Goal: Information Seeking & Learning: Find specific fact

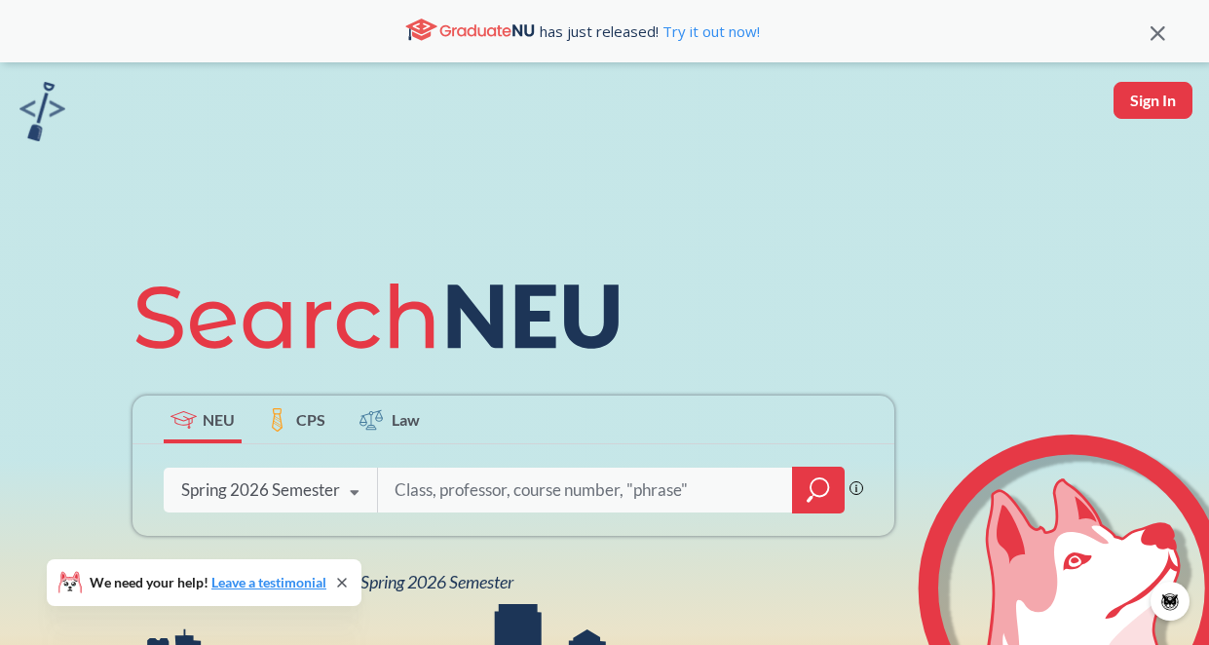
click at [708, 225] on div "NEU CPS Law Phrase search guarantees the exact search appears in the results. E…" at bounding box center [604, 427] width 1209 height 731
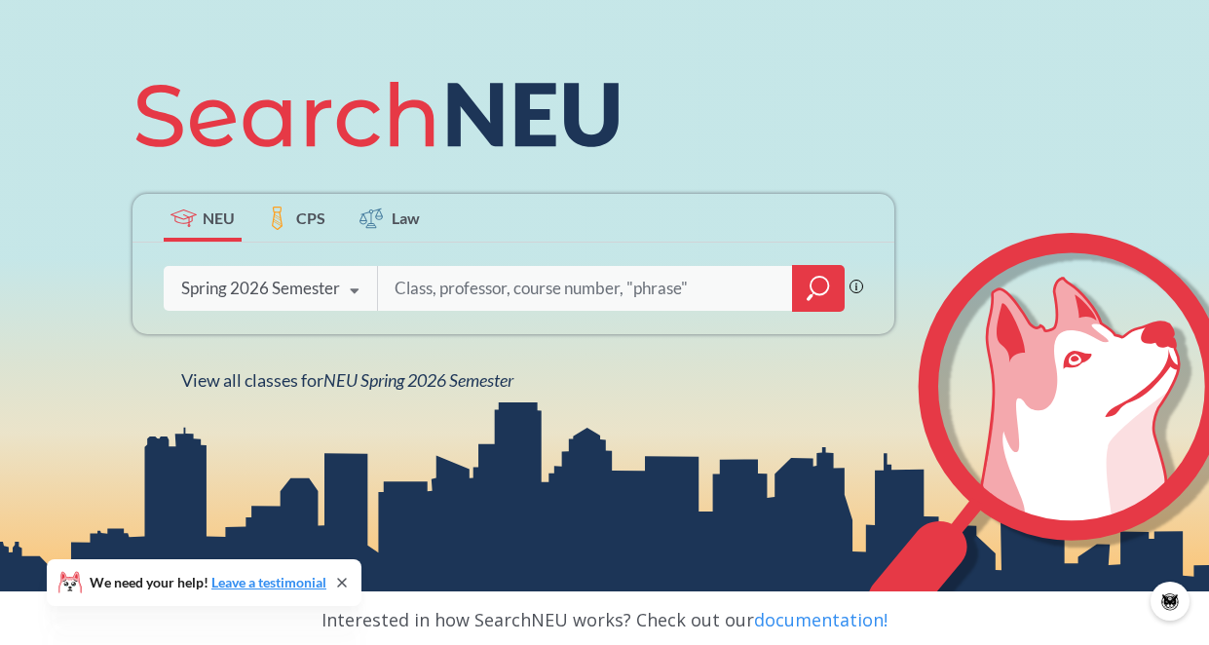
scroll to position [209, 0]
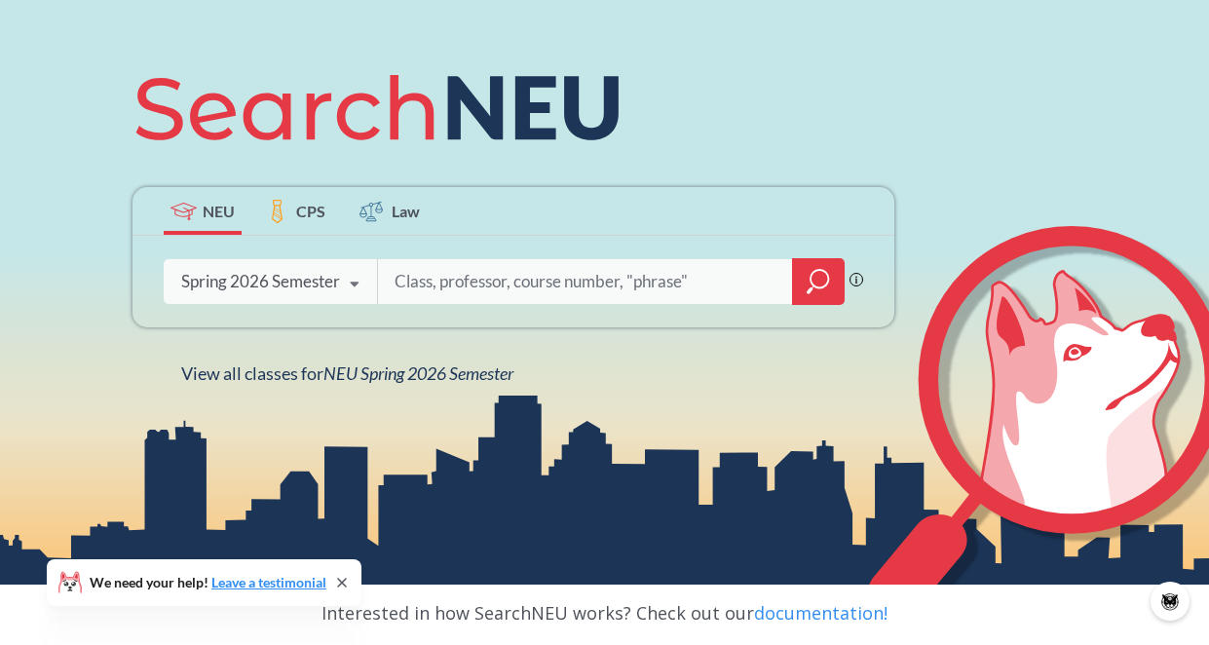
click at [617, 287] on input "search" at bounding box center [586, 281] width 386 height 41
click at [360, 296] on icon at bounding box center [354, 284] width 37 height 55
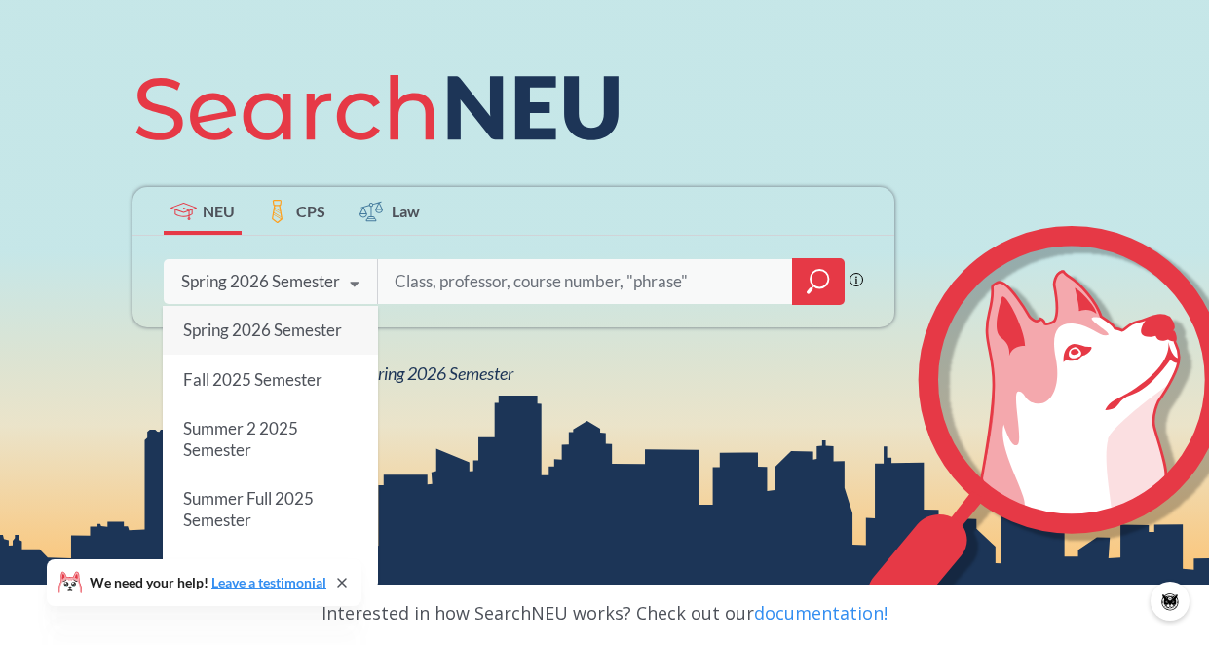
click at [323, 323] on span "Spring 2026 Semester" at bounding box center [262, 330] width 159 height 20
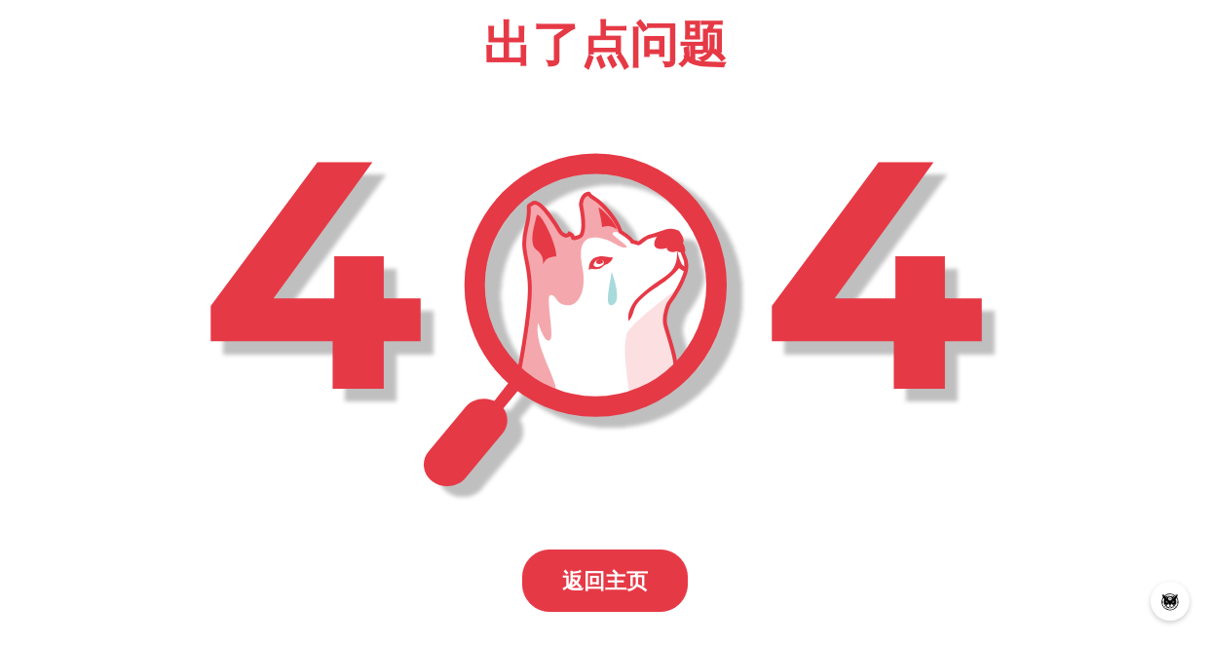
click at [558, 594] on div "返回主页" at bounding box center [605, 581] width 166 height 62
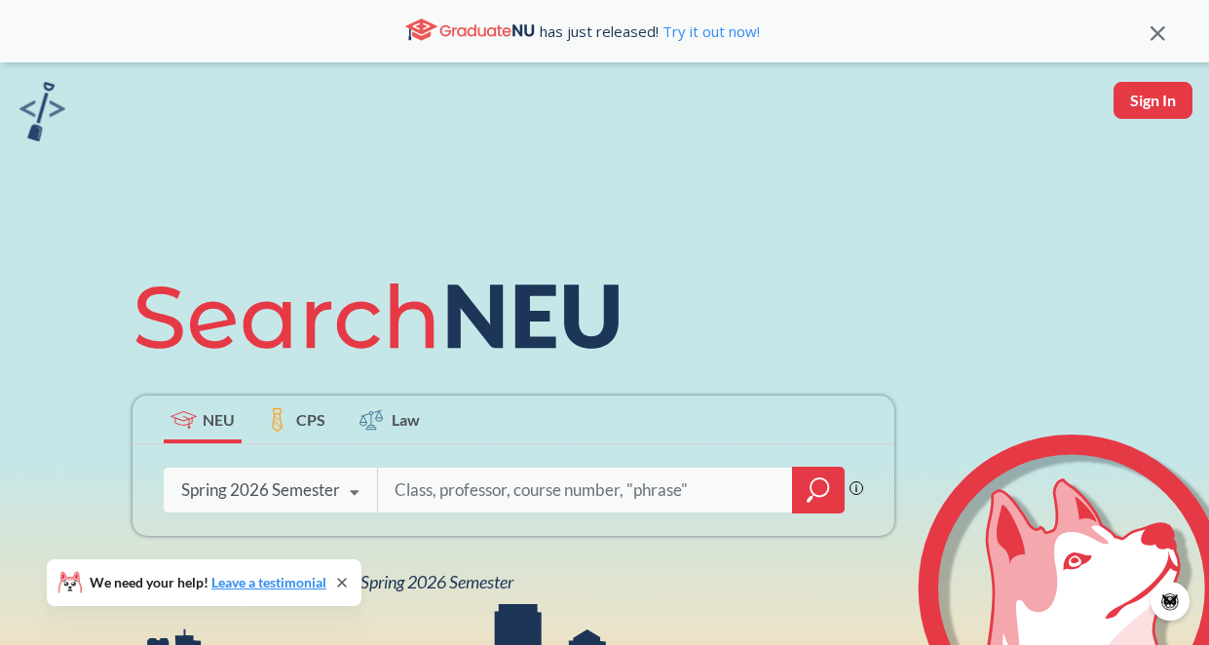
click at [757, 184] on div "NEU CPS Law Phrase search guarantees the exact search appears in the results. E…" at bounding box center [604, 427] width 1209 height 731
click at [652, 499] on input "search" at bounding box center [586, 490] width 386 height 41
type input "3452"
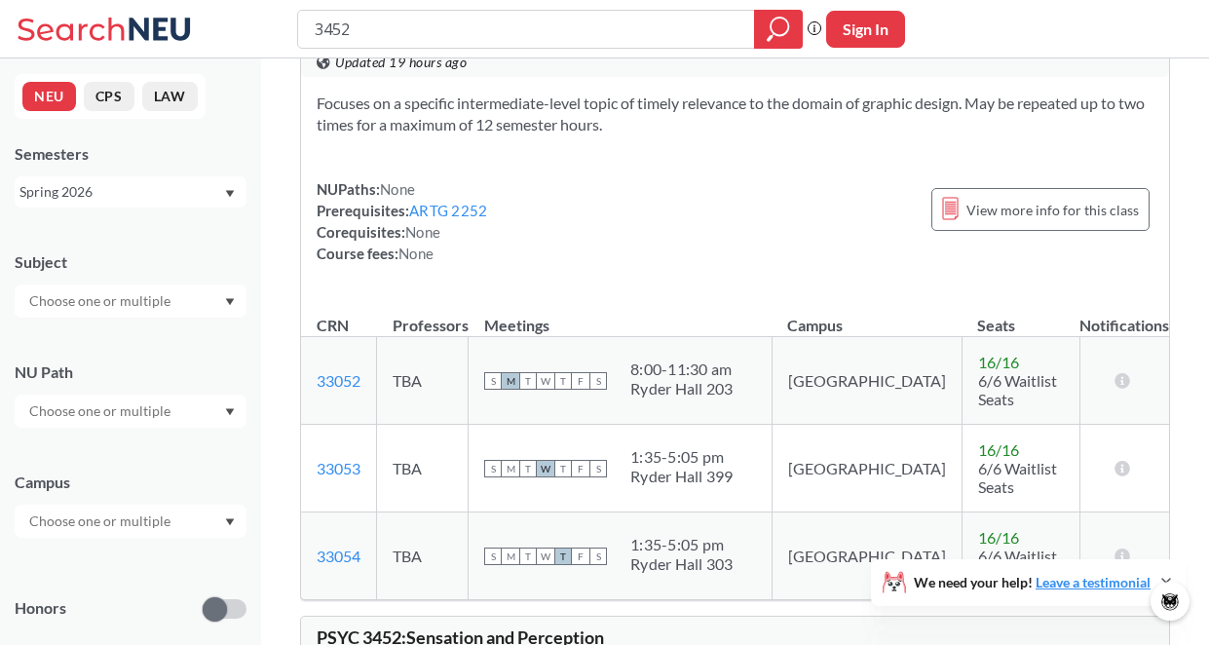
scroll to position [530, 0]
click at [643, 446] on div "S M T W T F S 1:35 - 5:05 pm Ryder Hall 399" at bounding box center [620, 467] width 272 height 43
click at [352, 458] on link "33053" at bounding box center [339, 467] width 44 height 19
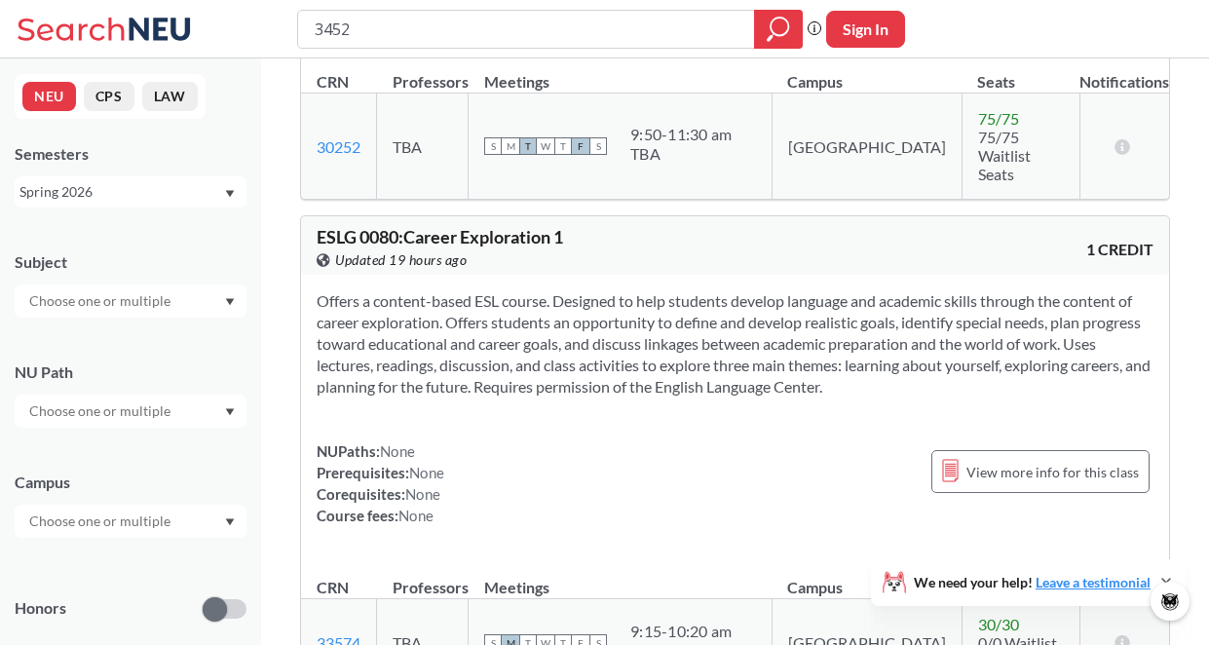
scroll to position [1403, 0]
